Goal: Information Seeking & Learning: Learn about a topic

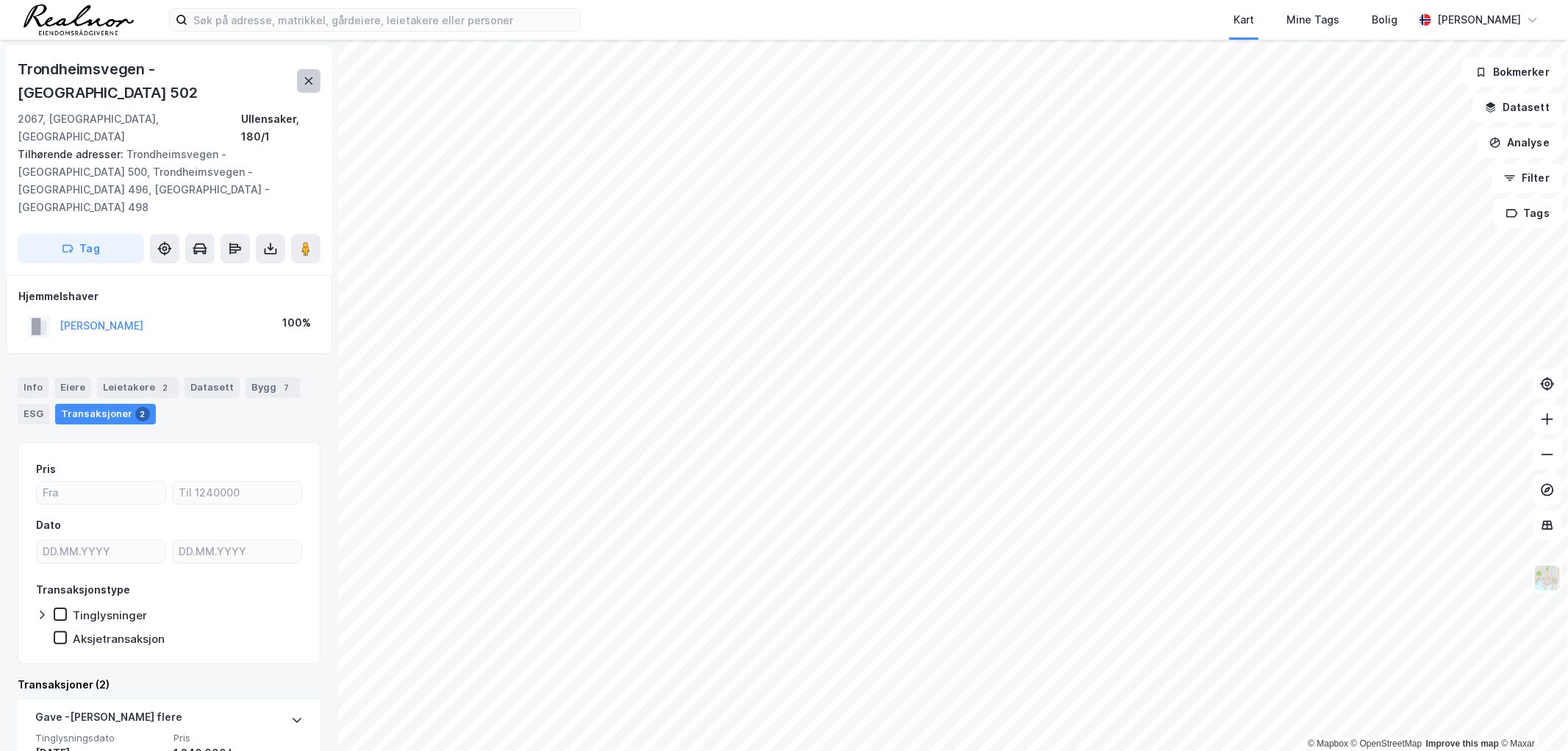
click at [301, 70] on button at bounding box center [309, 81] width 23 height 23
